Goal: Transaction & Acquisition: Purchase product/service

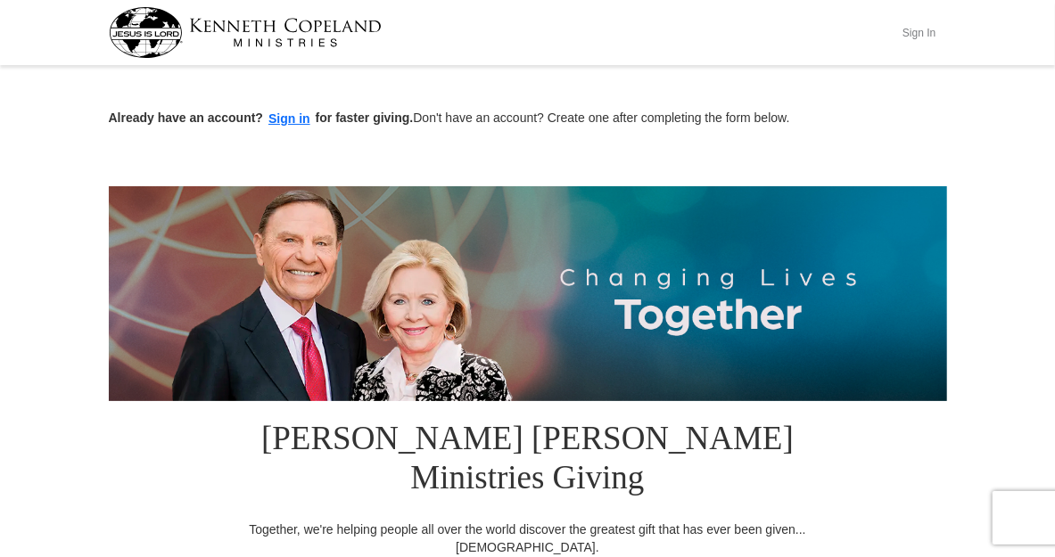
click at [946, 30] on button "Sign In" at bounding box center [919, 33] width 53 height 28
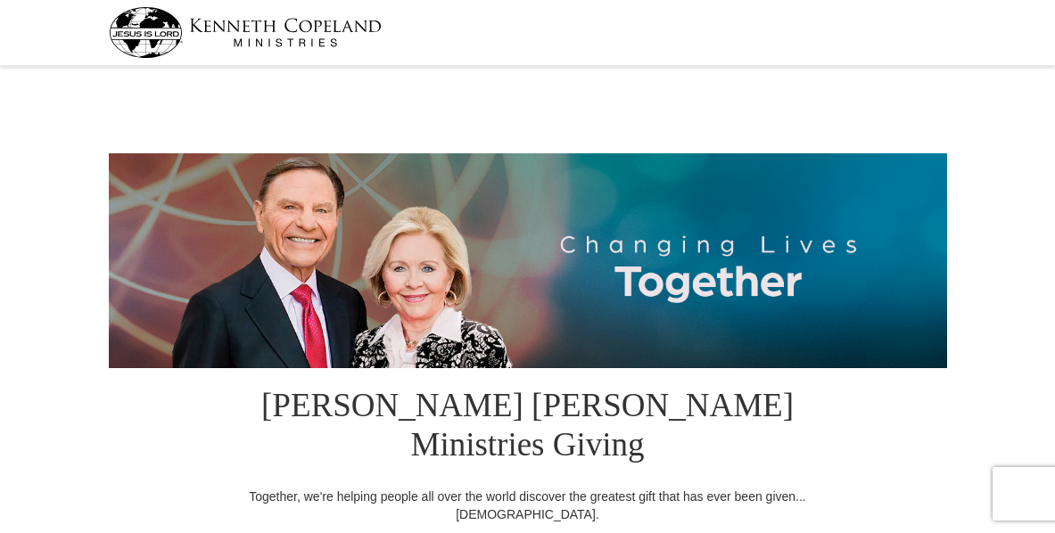
select select "[GEOGRAPHIC_DATA]"
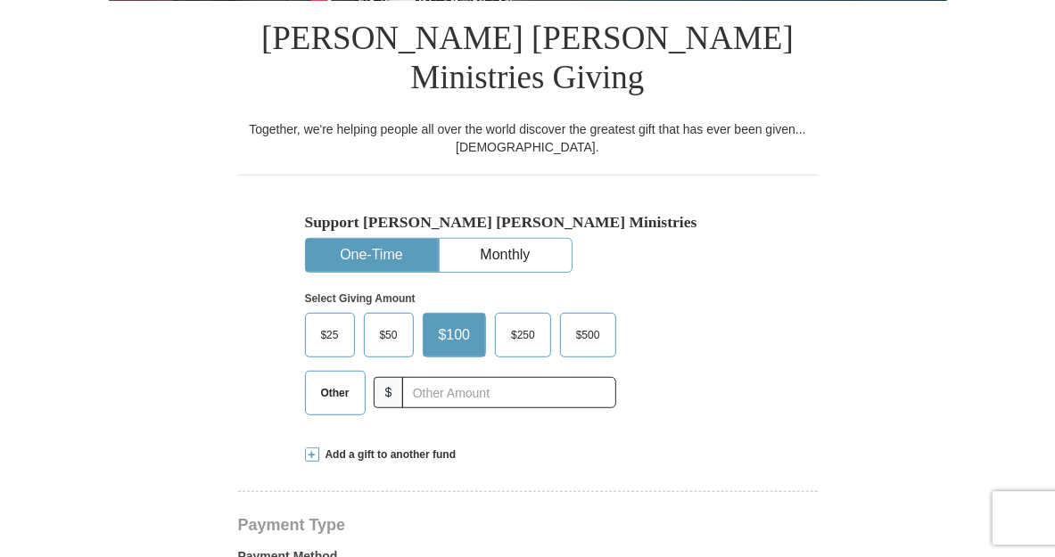
scroll to position [374, 0]
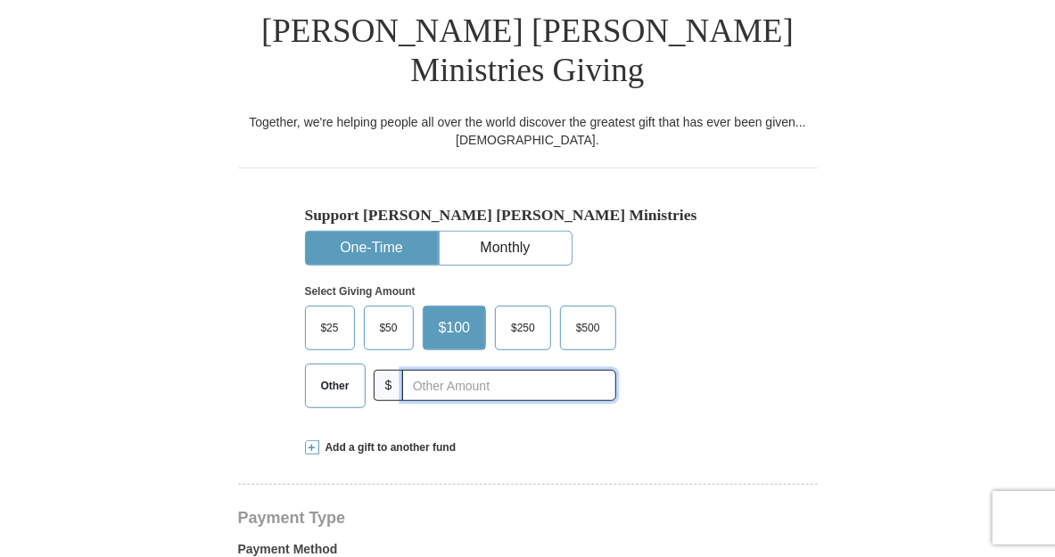
click at [457, 394] on input "text" at bounding box center [508, 385] width 213 height 31
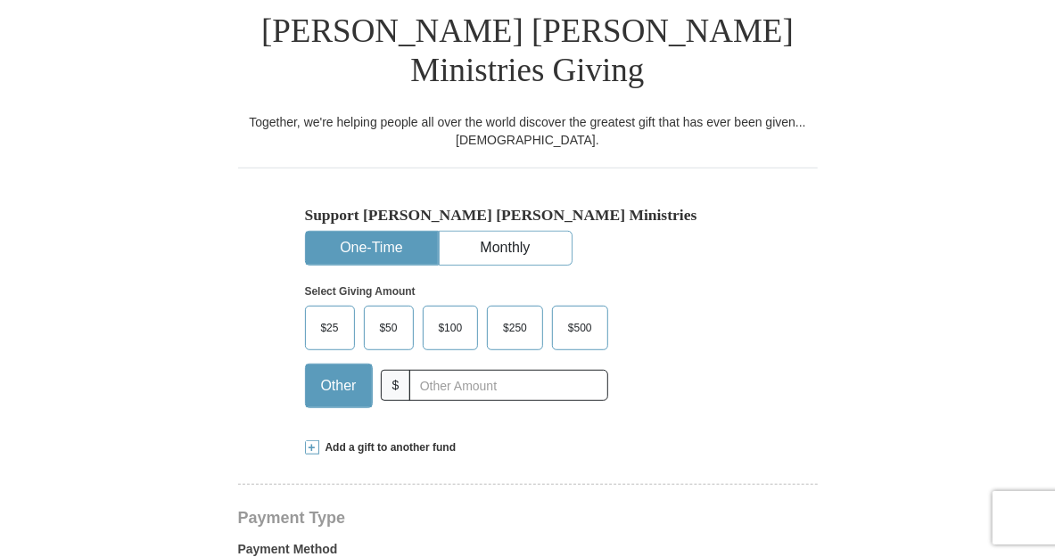
click at [311, 450] on span at bounding box center [312, 447] width 14 height 14
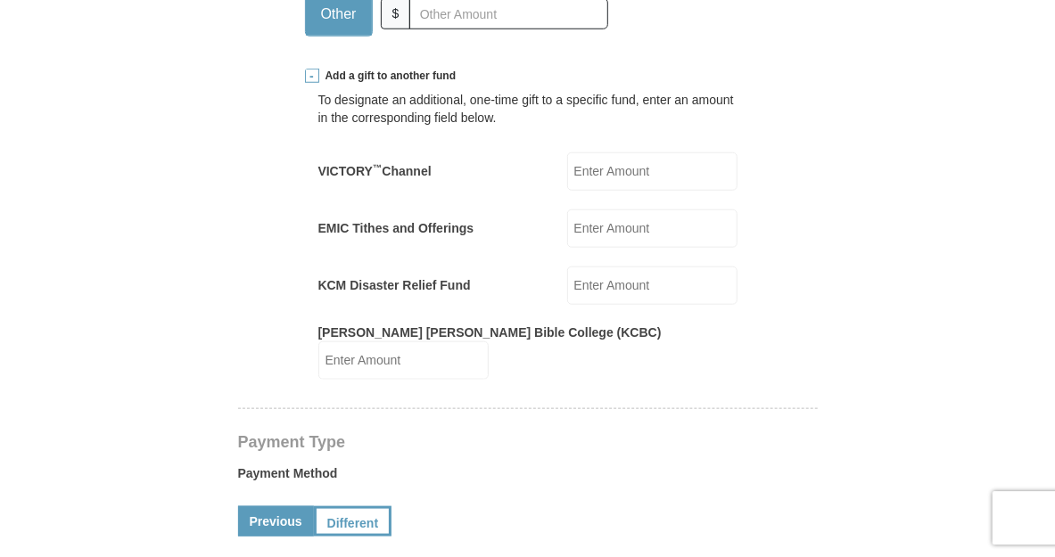
scroll to position [749, 0]
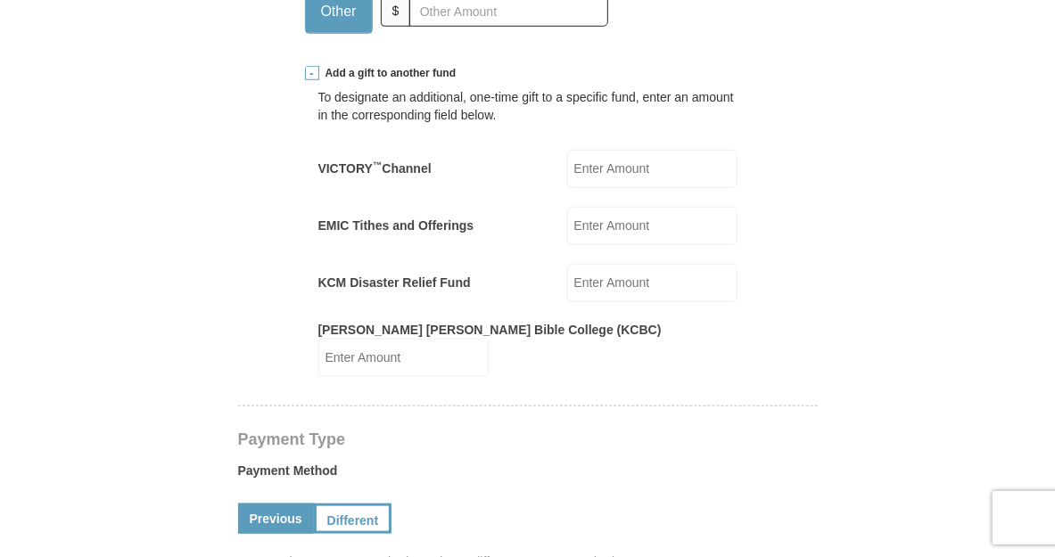
click at [489, 341] on input "Kenneth Copeland Bible College (KCBC)" at bounding box center [403, 358] width 170 height 38
type input "100"
click at [133, 286] on form "Kenneth Copeland Ministries Giving Together, we're helping people all over the …" at bounding box center [528, 457] width 838 height 2271
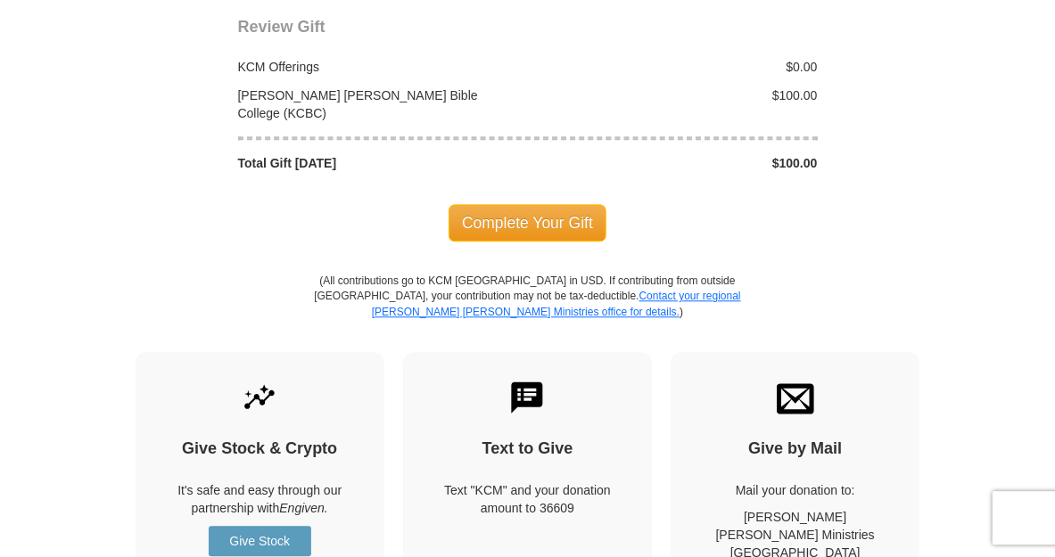
scroll to position [1966, 0]
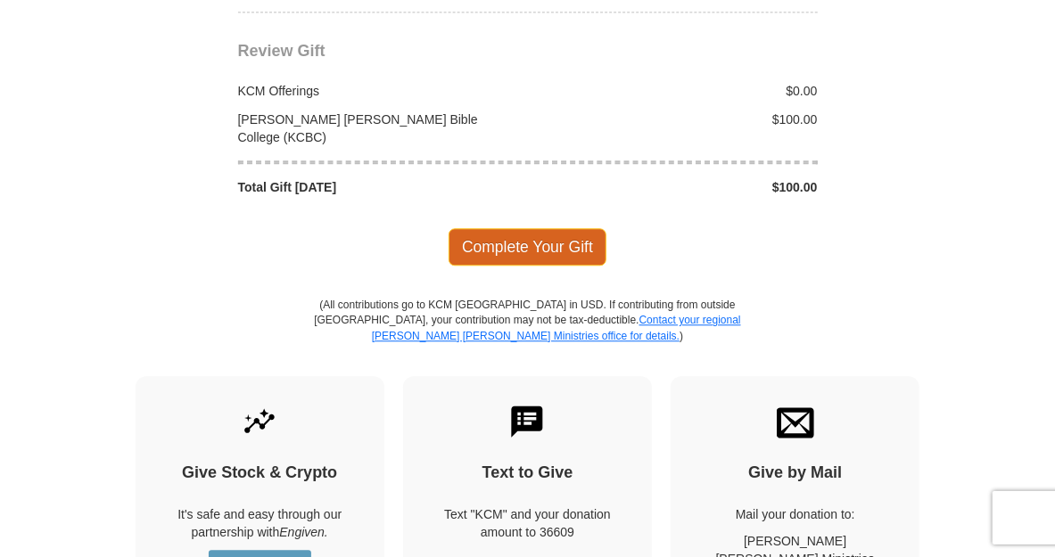
click at [519, 228] on span "Complete Your Gift" at bounding box center [527, 246] width 158 height 37
